Goal: Find specific page/section: Find specific page/section

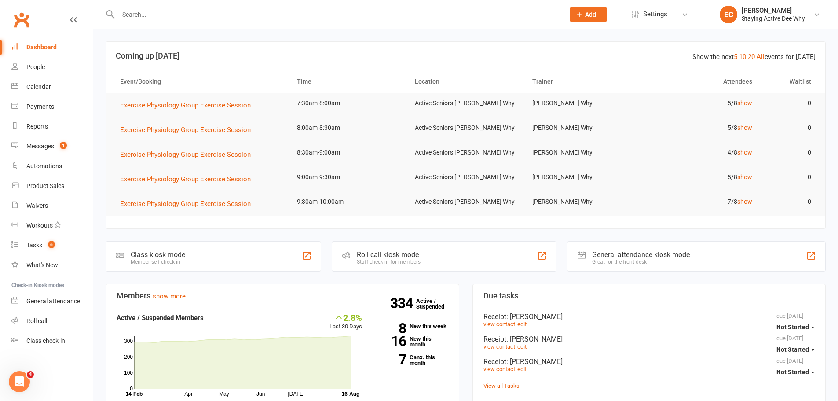
click at [245, 19] on input "text" at bounding box center [337, 14] width 443 height 12
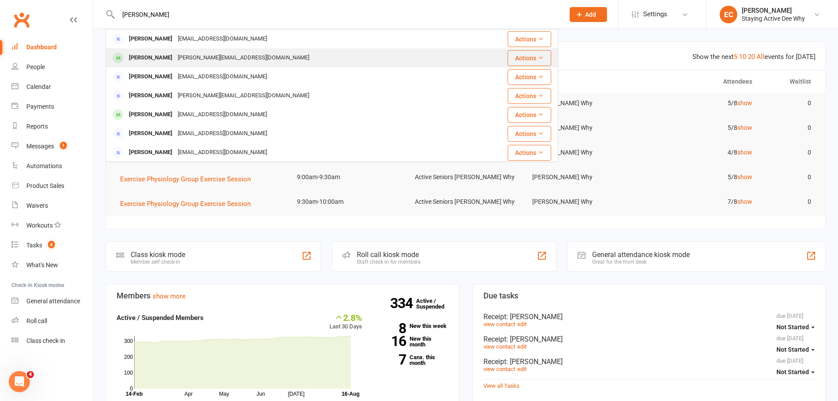
type input "ellen"
click at [262, 63] on div "Ellen Ulaszyn stasio@mac.com" at bounding box center [287, 58] width 363 height 18
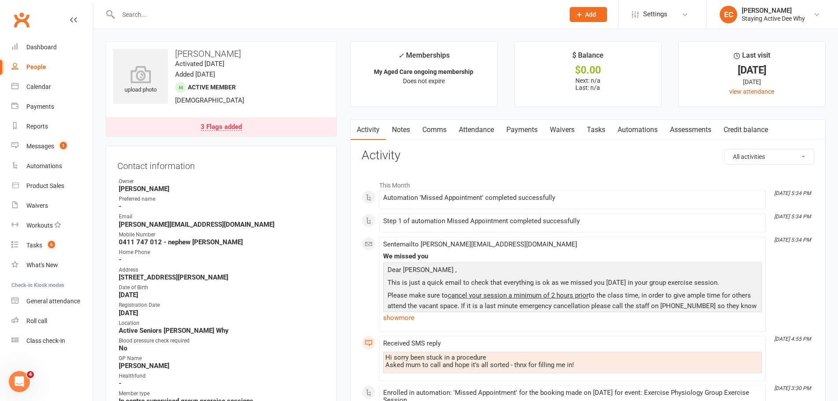
click at [398, 135] on link "Notes" at bounding box center [401, 130] width 30 height 20
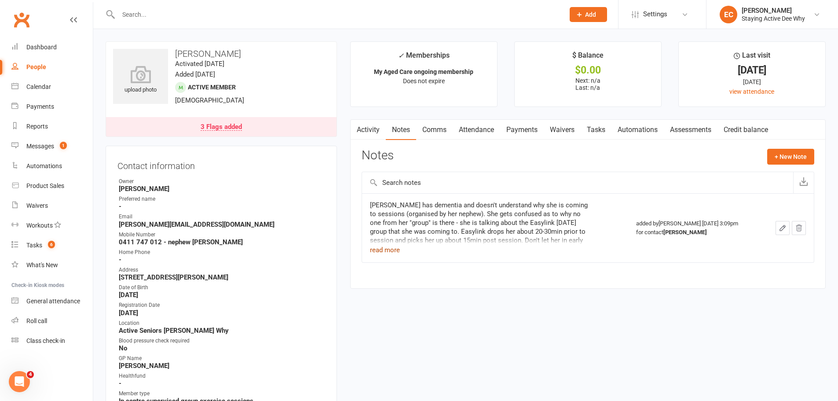
click at [385, 250] on button "read more" at bounding box center [385, 250] width 30 height 11
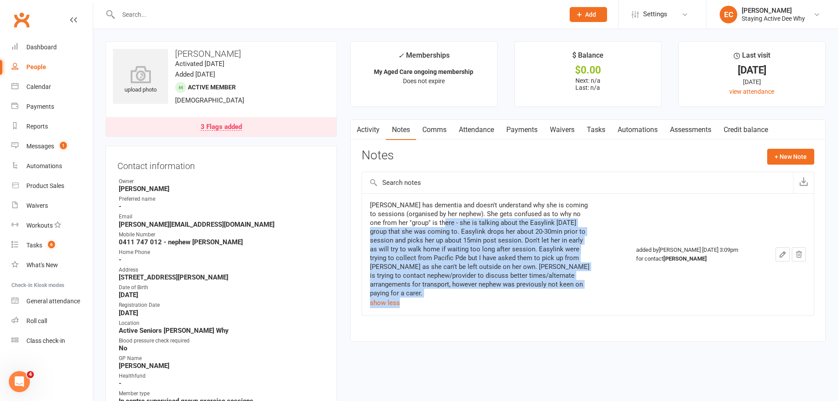
drag, startPoint x: 564, startPoint y: 292, endPoint x: 426, endPoint y: 219, distance: 155.7
click at [426, 219] on div "Ellen has dementia and doesn't understand why she is coming to sessions (organi…" at bounding box center [480, 254] width 220 height 107
click at [425, 219] on div "Ellen has dementia and doesn't understand why she is coming to sessions (organi…" at bounding box center [480, 249] width 220 height 97
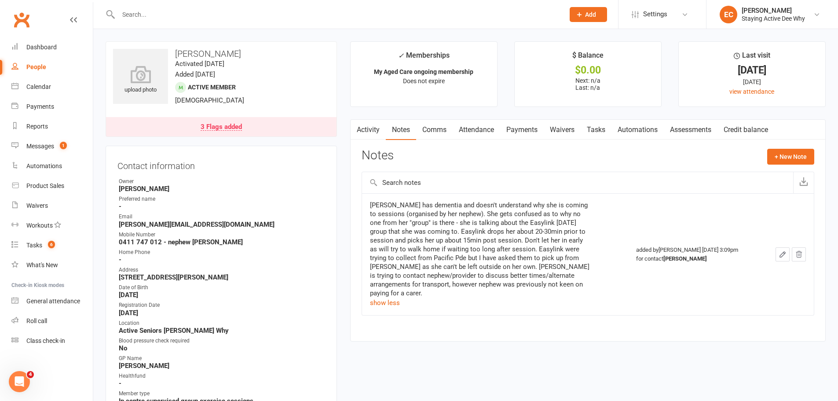
click at [522, 265] on div "Ellen has dementia and doesn't understand why she is coming to sessions (organi…" at bounding box center [480, 249] width 220 height 97
click at [226, 125] on div "3 Flags added" at bounding box center [221, 127] width 41 height 7
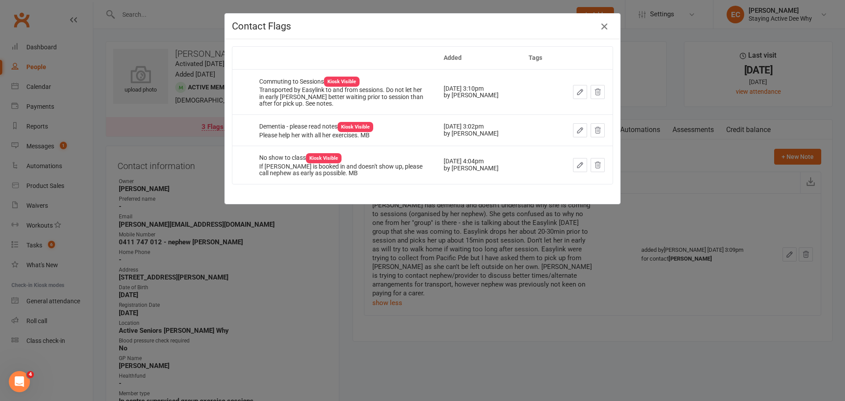
click at [600, 22] on icon "button" at bounding box center [604, 26] width 11 height 11
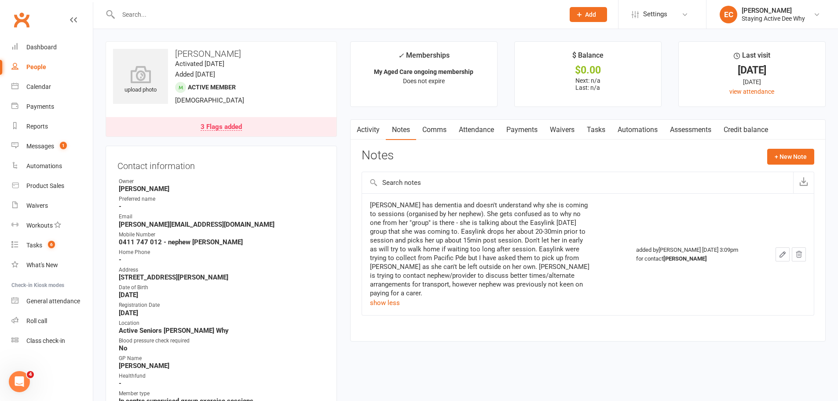
click at [492, 126] on link "Attendance" at bounding box center [477, 130] width 48 height 20
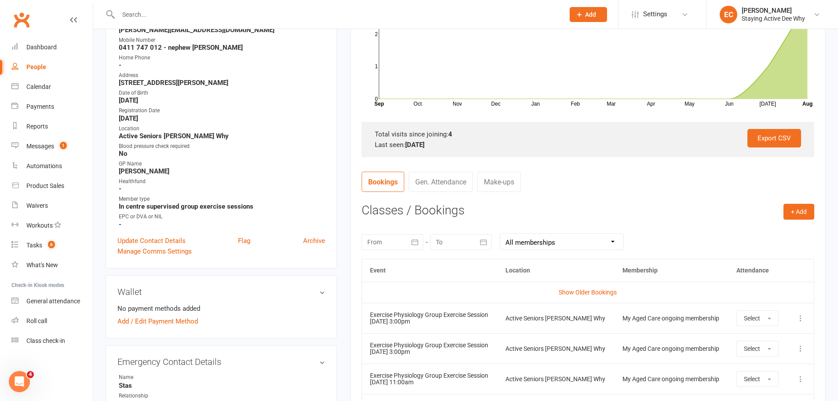
scroll to position [176, 0]
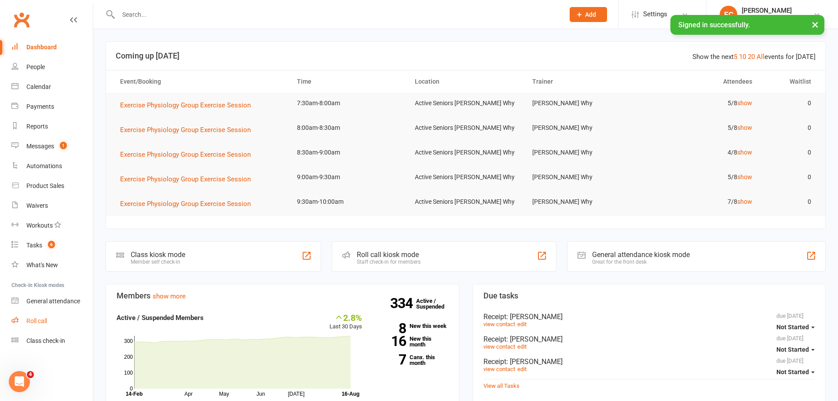
click at [49, 326] on link "Roll call" at bounding box center [51, 321] width 81 height 20
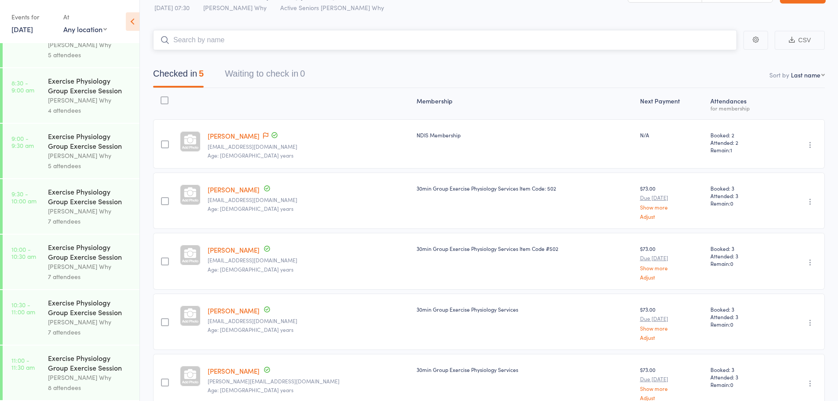
scroll to position [31, 0]
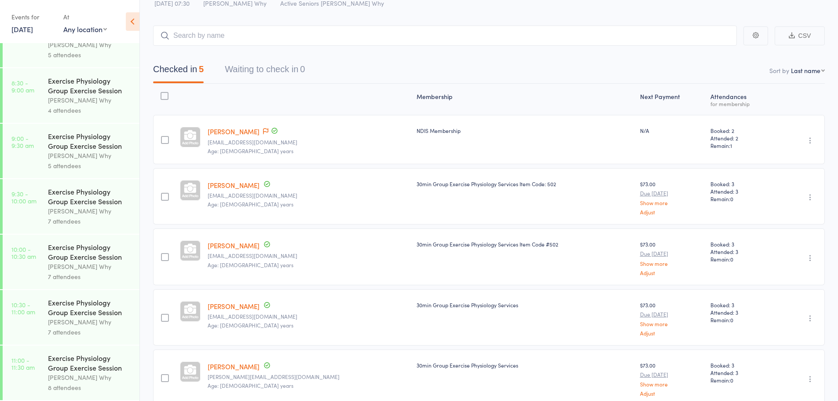
click at [89, 366] on div "Exercise Physiology Group Exercise Session" at bounding box center [90, 362] width 84 height 19
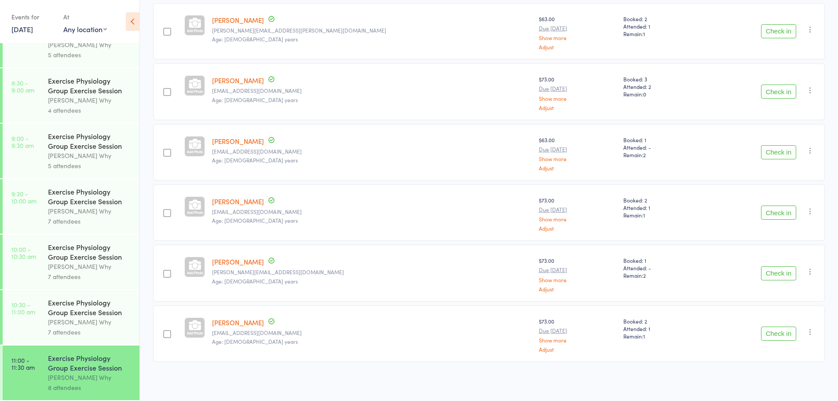
scroll to position [44, 0]
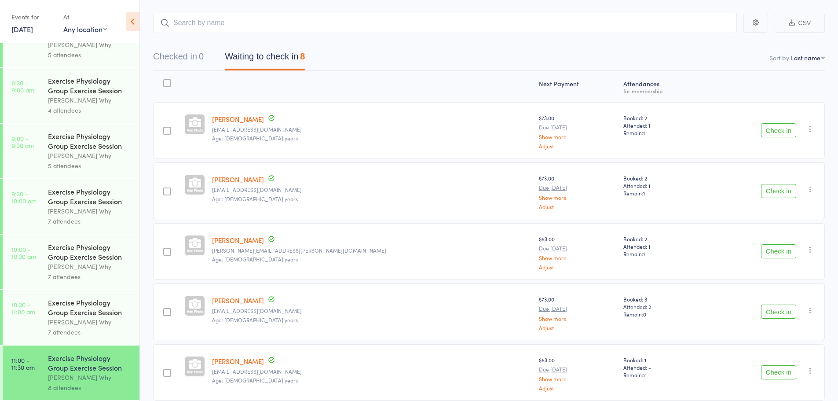
click at [93, 304] on div "Exercise Physiology Group Exercise Session" at bounding box center [90, 306] width 84 height 19
